Goal: Book appointment/travel/reservation

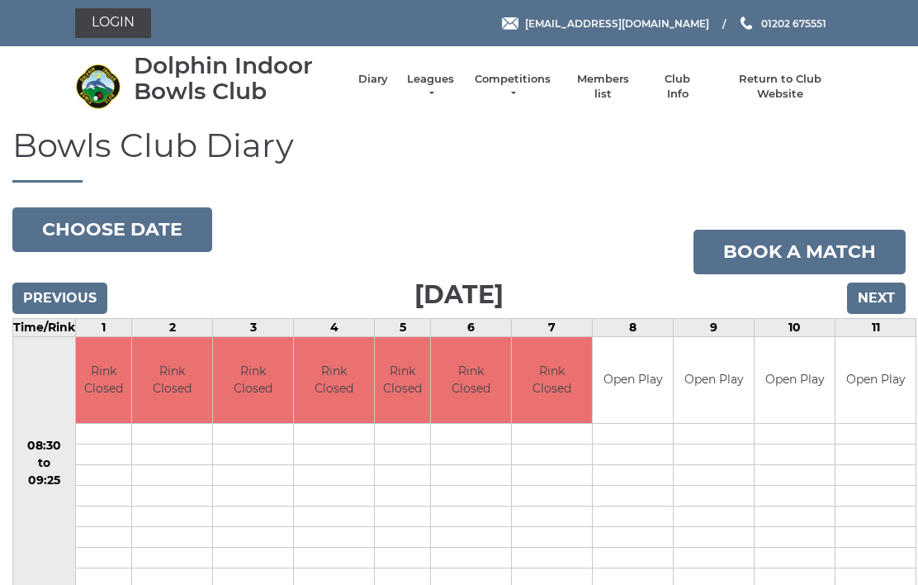
scroll to position [104, 0]
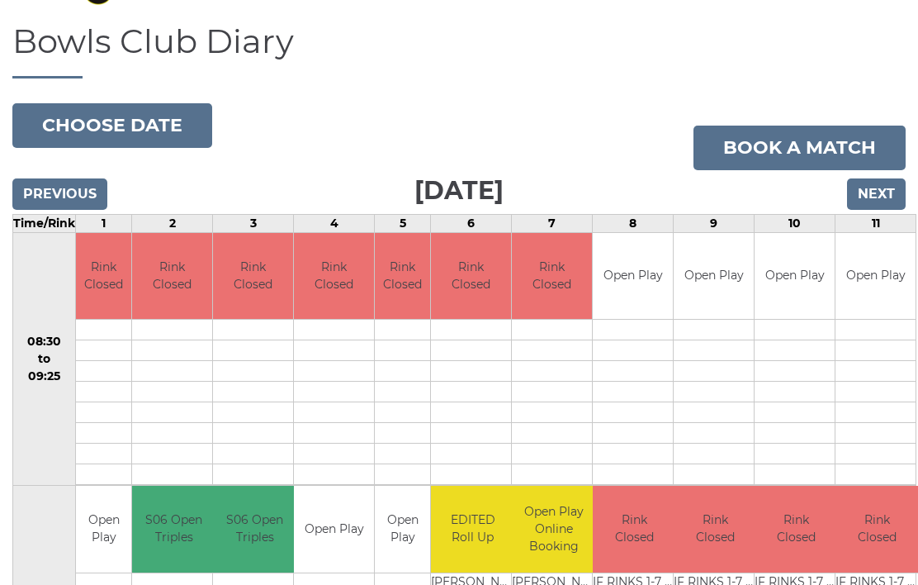
click at [152, 137] on body "Login reception@dolphinibc.com 01202 675551" at bounding box center [459, 592] width 918 height 1392
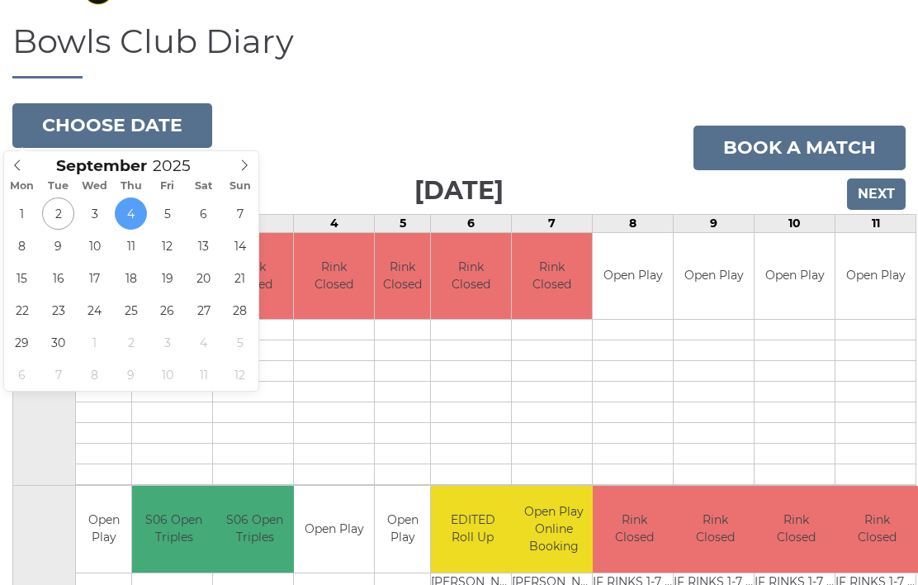
type input "[DATE]"
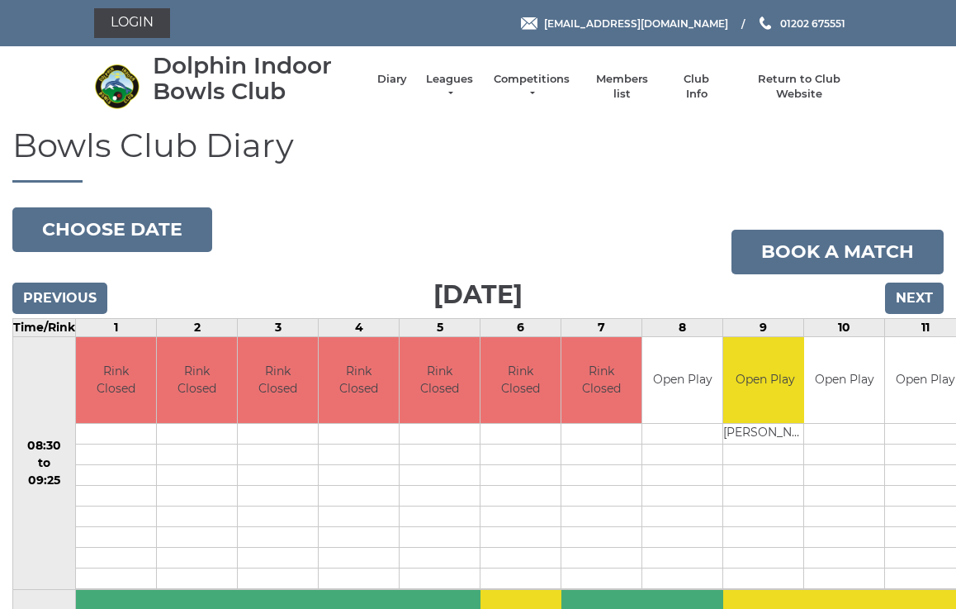
click at [130, 235] on button "Choose date" at bounding box center [112, 229] width 200 height 45
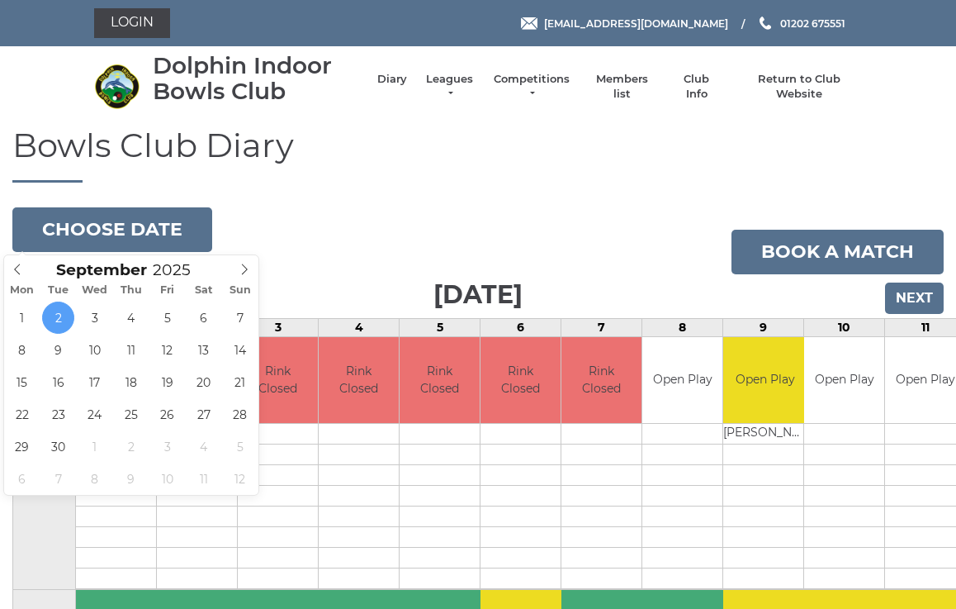
type input "2025-09-04"
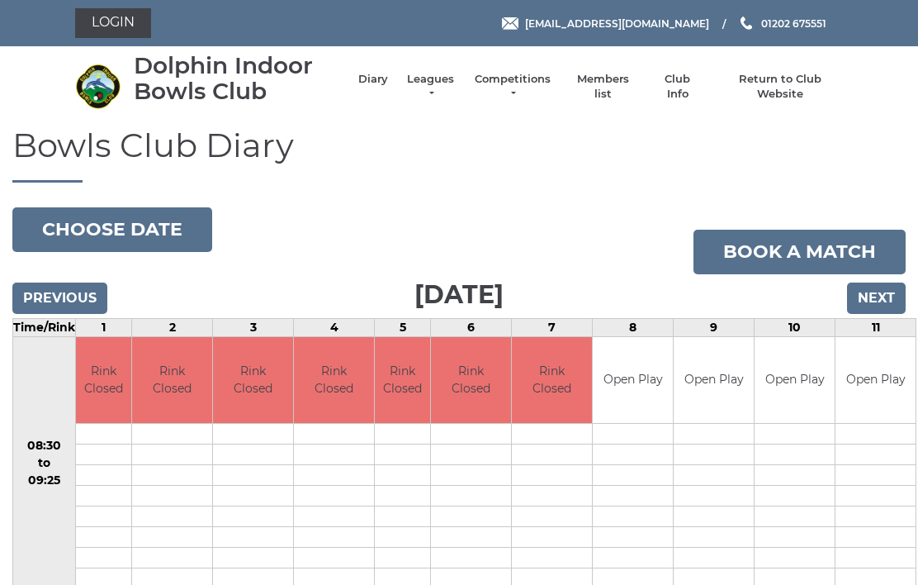
click at [133, 236] on button "Choose date" at bounding box center [112, 229] width 200 height 45
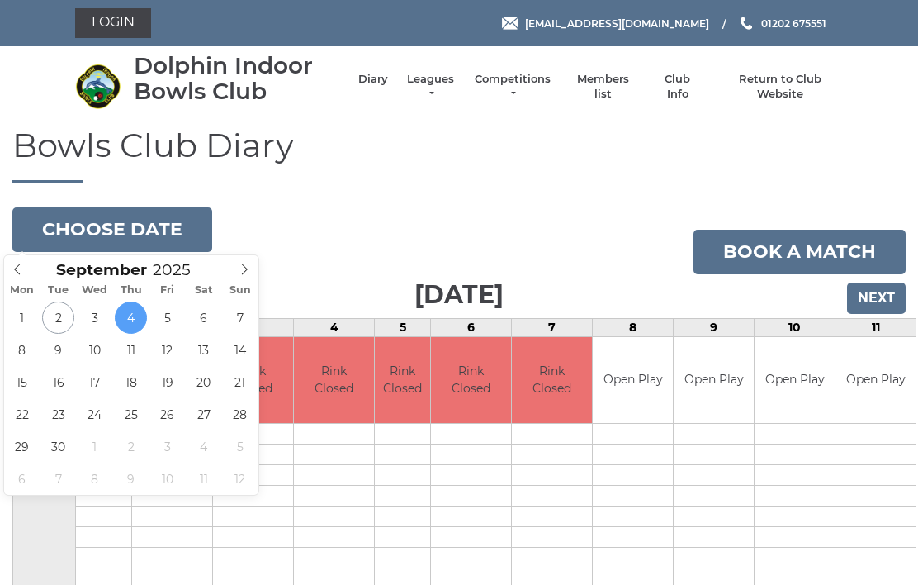
type input "[DATE]"
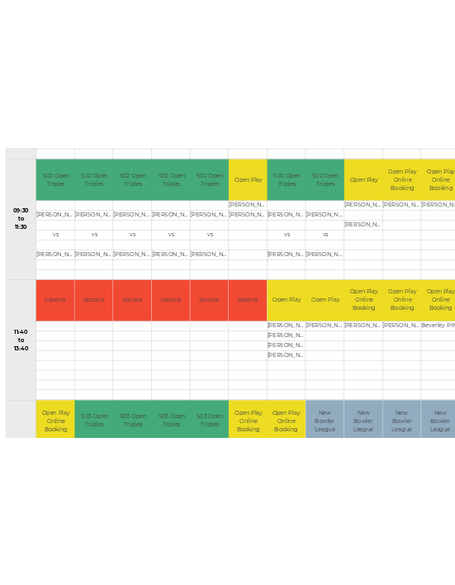
scroll to position [762, 0]
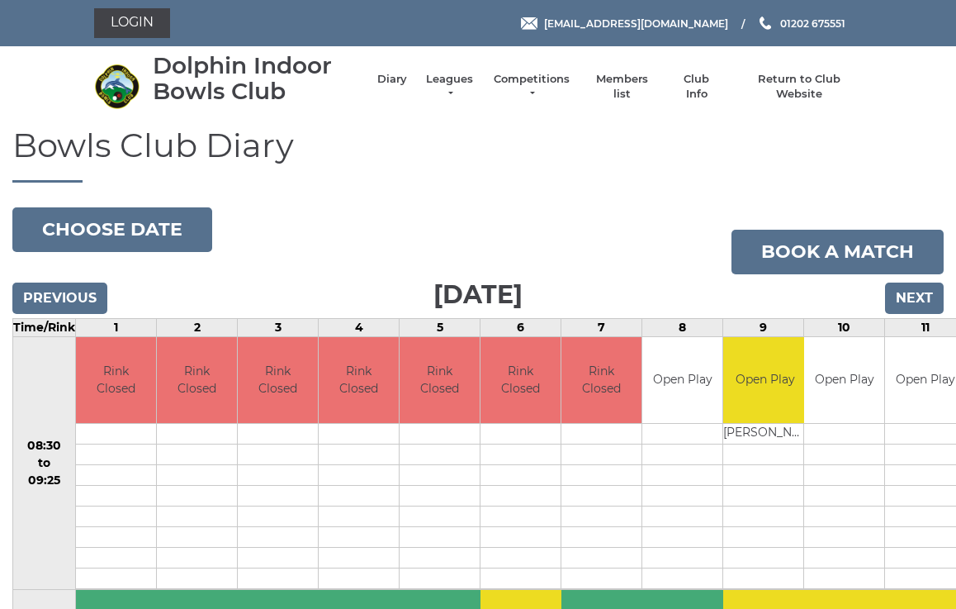
click at [154, 225] on button "Choose date" at bounding box center [112, 229] width 200 height 45
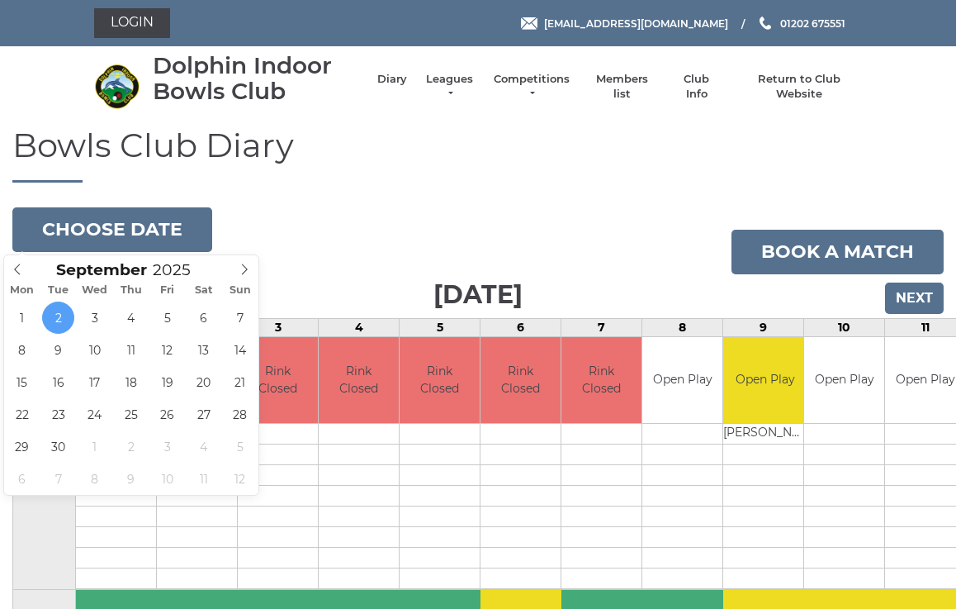
type input "[DATE]"
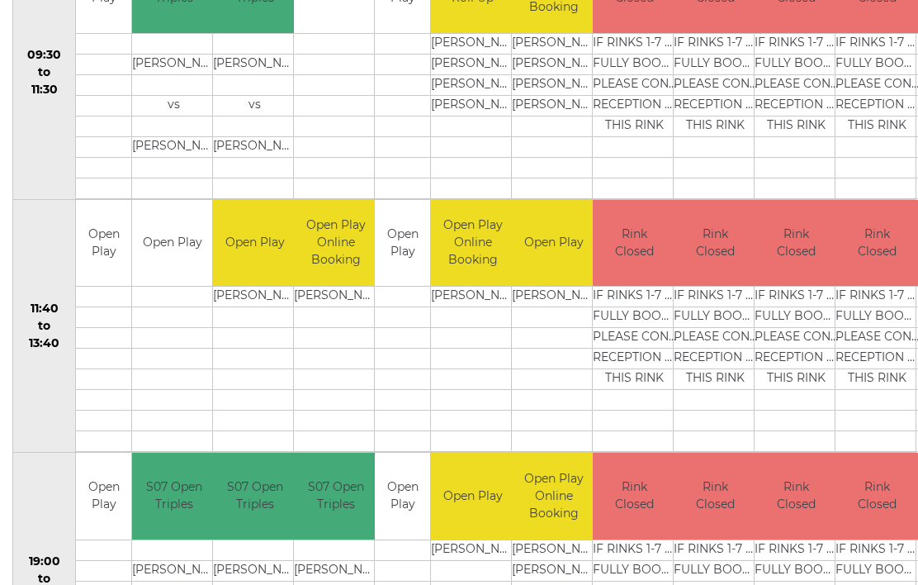
scroll to position [644, 0]
